Goal: Task Accomplishment & Management: Use online tool/utility

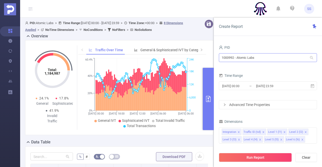
click at [301, 44] on div "PID" at bounding box center [268, 48] width 98 height 8
click at [269, 60] on input "1000992 - Atomic Labs" at bounding box center [268, 57] width 98 height 9
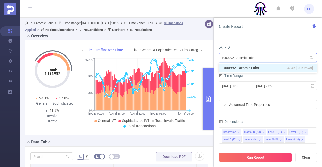
click at [269, 60] on input "1000992 - Atomic Labs" at bounding box center [268, 57] width 98 height 9
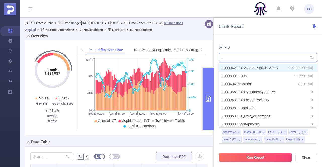
type input "ap"
click at [270, 68] on li "1000942 - FT_Adobe_Publicis_APAC 65M [22M rows]" at bounding box center [268, 68] width 98 height 8
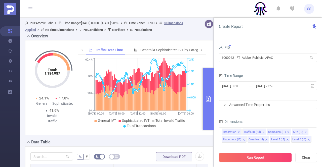
click at [261, 91] on div "2025-08-23 00:00 _ 2025-08-26 23:59" at bounding box center [268, 86] width 98 height 12
click at [259, 87] on input "2025-08-26 23:59" at bounding box center [276, 86] width 41 height 7
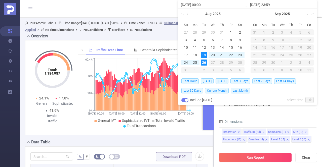
click at [273, 78] on div "Last Hour Today Yesterday Last 3 Days Last 7 Days Last 14 Days Last 30 Days Cur…" at bounding box center [247, 85] width 132 height 19
click at [267, 80] on span "Last 7 Days" at bounding box center [262, 81] width 20 height 6
type input "[DATE] 00:00"
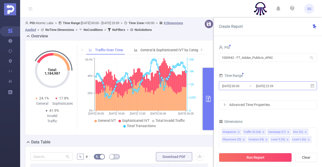
click at [266, 86] on input "2025-08-26 23:59" at bounding box center [276, 86] width 41 height 7
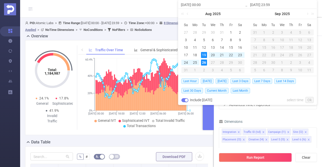
click at [183, 101] on button "button" at bounding box center [184, 100] width 7 height 4
type input "[DATE] 23:59"
click at [261, 113] on div "PID 1000942 - FT_Adobe_Publicis_APAC 1000942 - FT_Adobe_Publicis_APAC Time Rang…" at bounding box center [268, 144] width 98 height 201
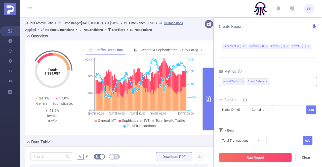
click at [262, 78] on span "Brand Safety ✕" at bounding box center [258, 81] width 22 height 7
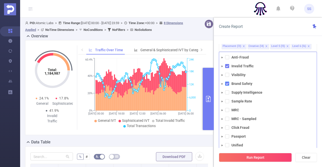
drag, startPoint x: 226, startPoint y: 76, endPoint x: 232, endPoint y: 82, distance: 8.4
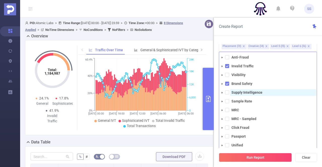
click at [226, 82] on span at bounding box center [227, 84] width 4 height 4
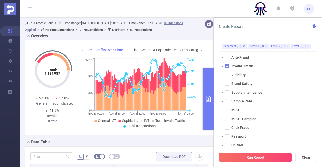
click at [258, 34] on div "Create Report" at bounding box center [268, 27] width 108 height 18
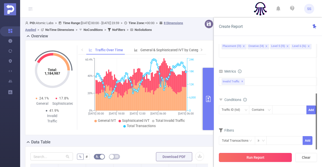
click at [262, 158] on button "Run Report" at bounding box center [255, 157] width 73 height 9
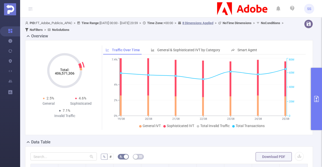
click at [62, 74] on tspan "406,571,306" at bounding box center [65, 73] width 20 height 4
copy tspan "406,571,306"
click at [169, 10] on header "SS" at bounding box center [161, 9] width 322 height 18
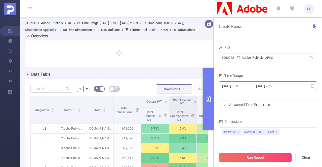
click at [264, 87] on input "[DATE] 23:59" at bounding box center [276, 86] width 41 height 7
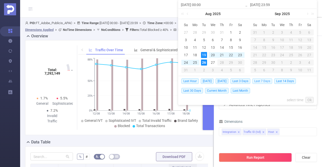
click at [263, 81] on span "Last 7 Days" at bounding box center [262, 81] width 20 height 6
type input "[DATE] 00:00"
type input "[DATE] 23:59"
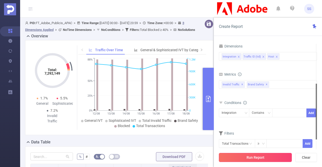
click at [268, 157] on button "Run Report" at bounding box center [255, 157] width 73 height 9
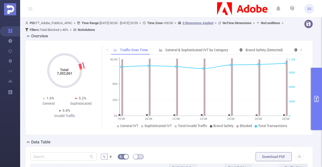
click at [71, 73] on tspan "7,302,061" at bounding box center [65, 73] width 16 height 4
copy tspan "7,302,061"
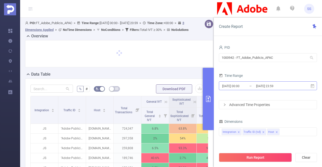
click at [286, 84] on input "[DATE] 23:59" at bounding box center [276, 86] width 41 height 7
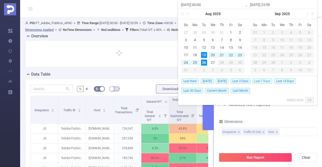
click at [264, 81] on span "Last 7 Days" at bounding box center [262, 81] width 20 height 6
type input "[DATE] 00:00"
type input "[DATE] 23:59"
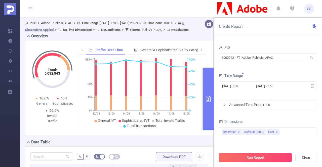
click at [275, 156] on button "Run Report" at bounding box center [255, 157] width 73 height 9
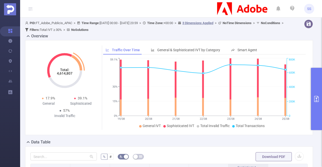
click at [63, 74] on tspan "4,614,807" at bounding box center [65, 73] width 16 height 4
copy tspan "4,614,807"
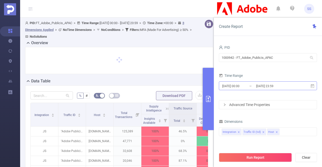
click at [286, 87] on input "[DATE] 23:59" at bounding box center [276, 86] width 41 height 7
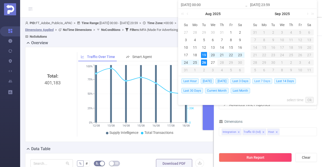
click at [268, 80] on span "Last 7 Days" at bounding box center [262, 81] width 20 height 6
type input "[DATE] 00:00"
type input "[DATE] 23:59"
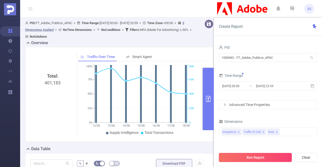
click at [258, 158] on button "Run Report" at bounding box center [255, 157] width 73 height 9
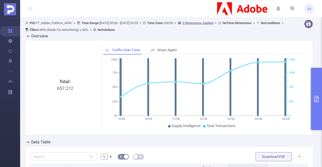
click at [67, 89] on div "Total: 657,212" at bounding box center [64, 120] width 65 height 85
copy div "657,212"
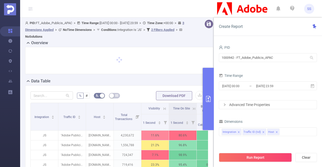
click at [251, 86] on input "[DATE] 00:00" at bounding box center [242, 86] width 41 height 7
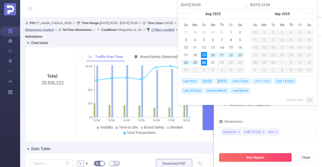
click at [272, 82] on span "Last 7 Days" at bounding box center [262, 81] width 20 height 6
type input "[DATE] 00:00"
type input "[DATE] 23:59"
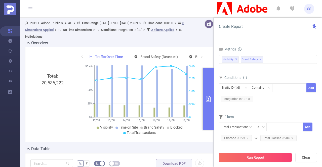
click at [256, 156] on button "Run Report" at bounding box center [255, 157] width 73 height 9
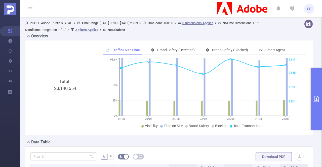
click at [62, 89] on div "Total: 23,140,654" at bounding box center [64, 120] width 65 height 85
copy div "23,140,654"
